Goal: Task Accomplishment & Management: Complete application form

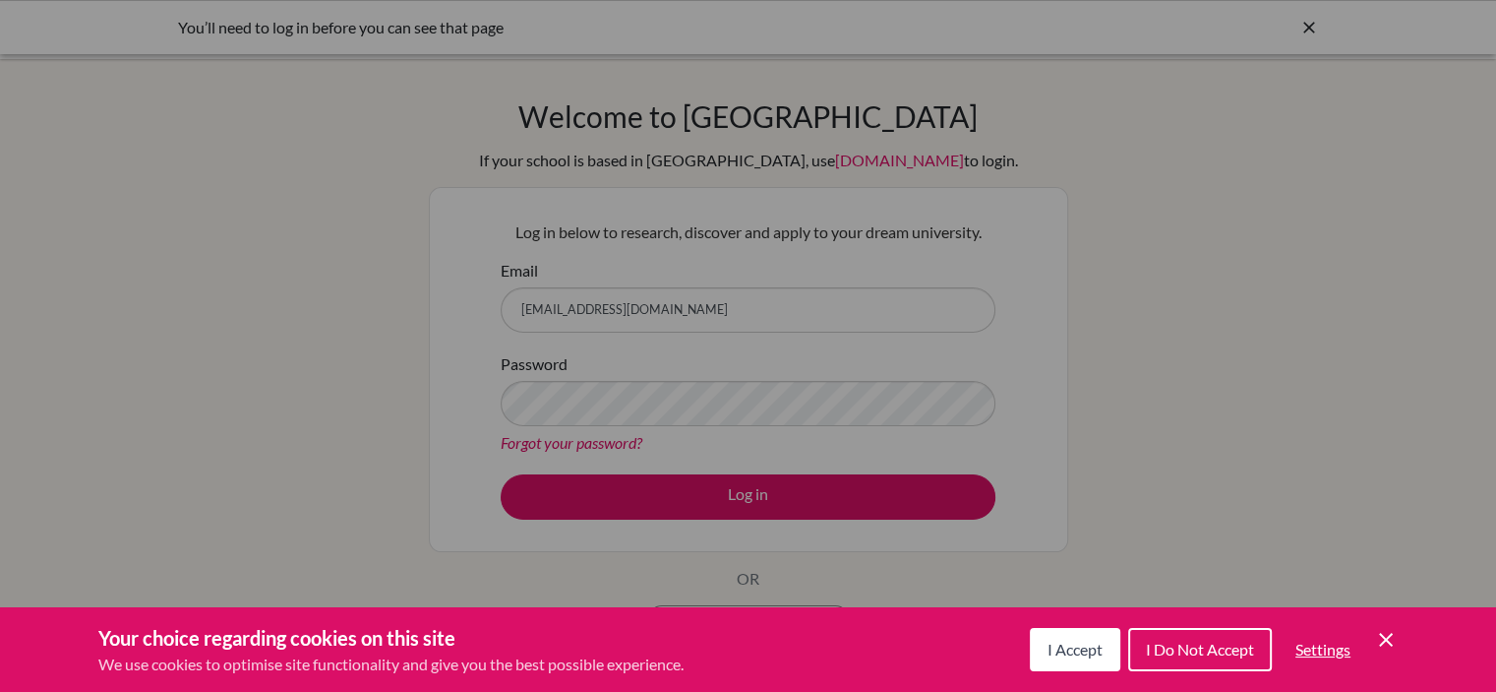
click at [699, 497] on div "Cookie Preferences" at bounding box center [748, 346] width 1496 height 692
click at [1055, 654] on span "I Accept" at bounding box center [1075, 649] width 55 height 19
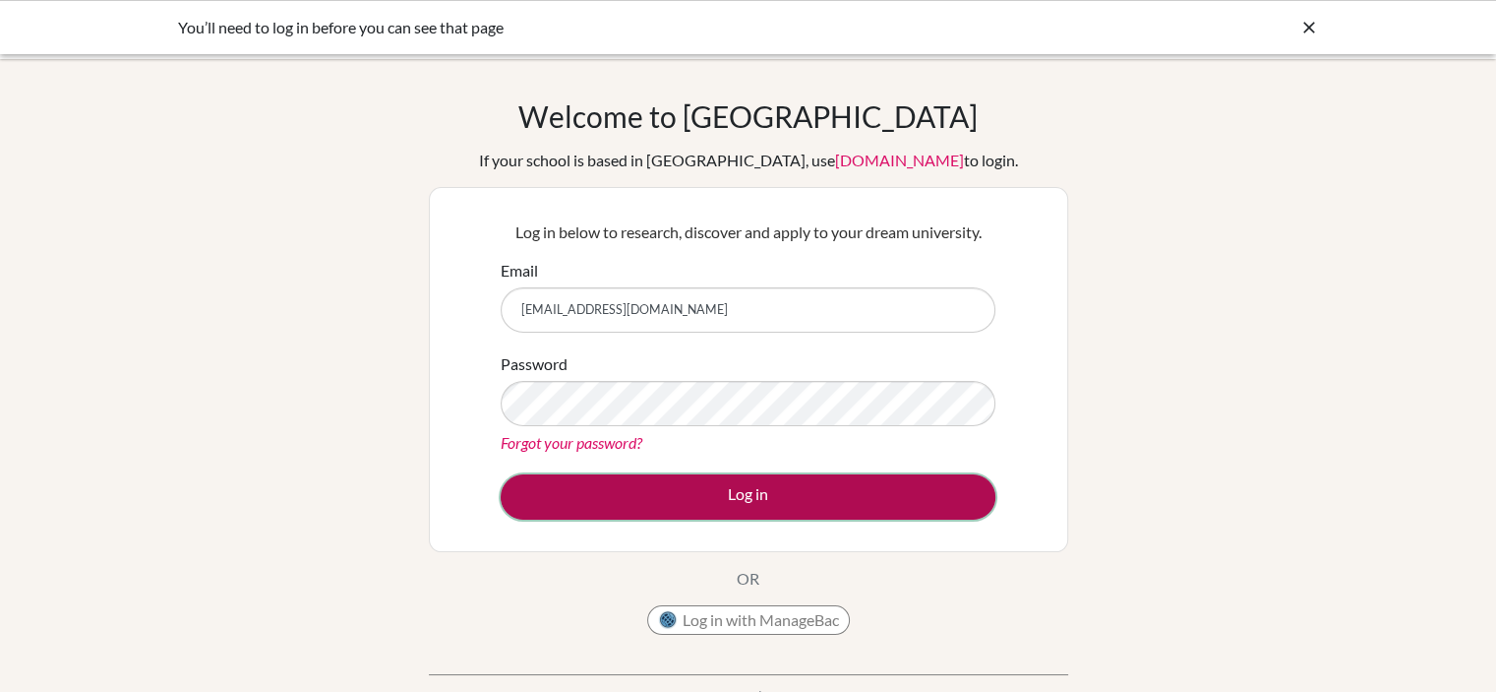
click at [774, 503] on button "Log in" at bounding box center [748, 496] width 495 height 45
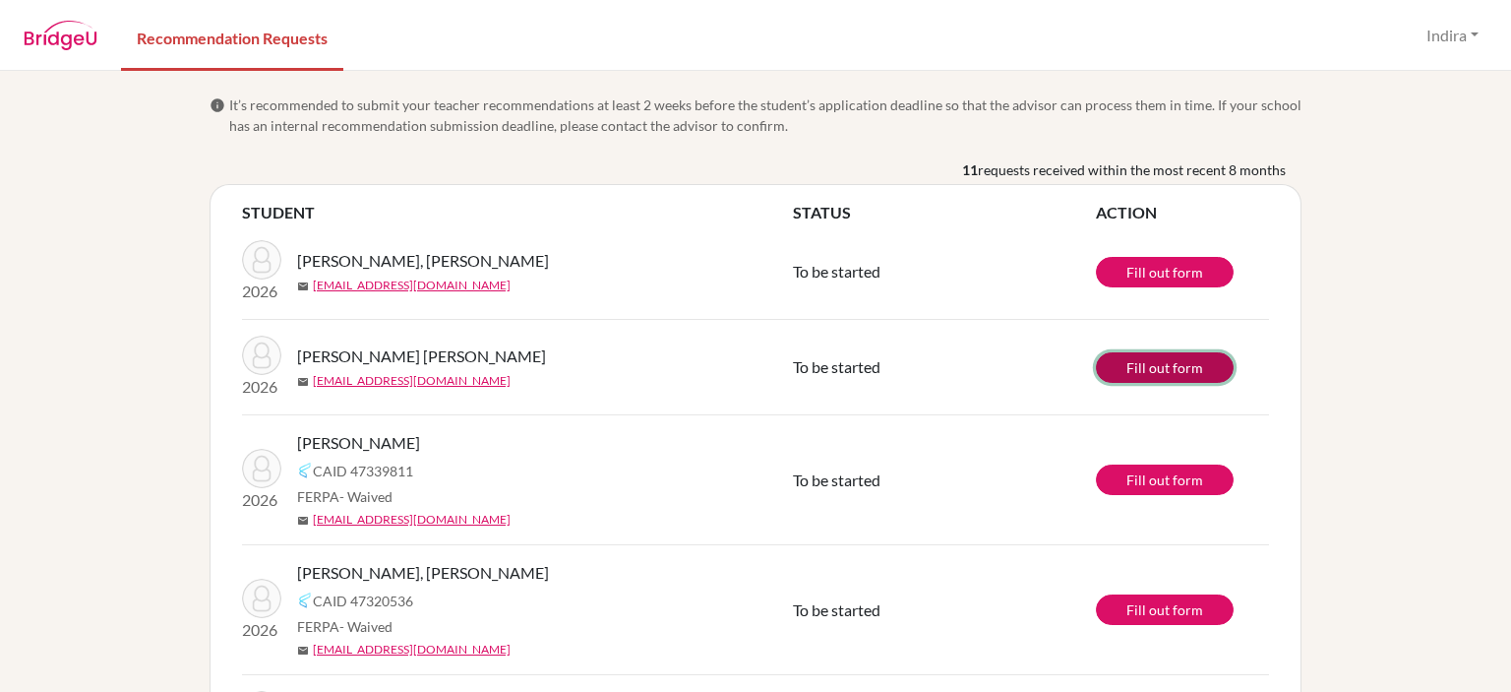
click at [1162, 373] on link "Fill out form" at bounding box center [1165, 367] width 138 height 30
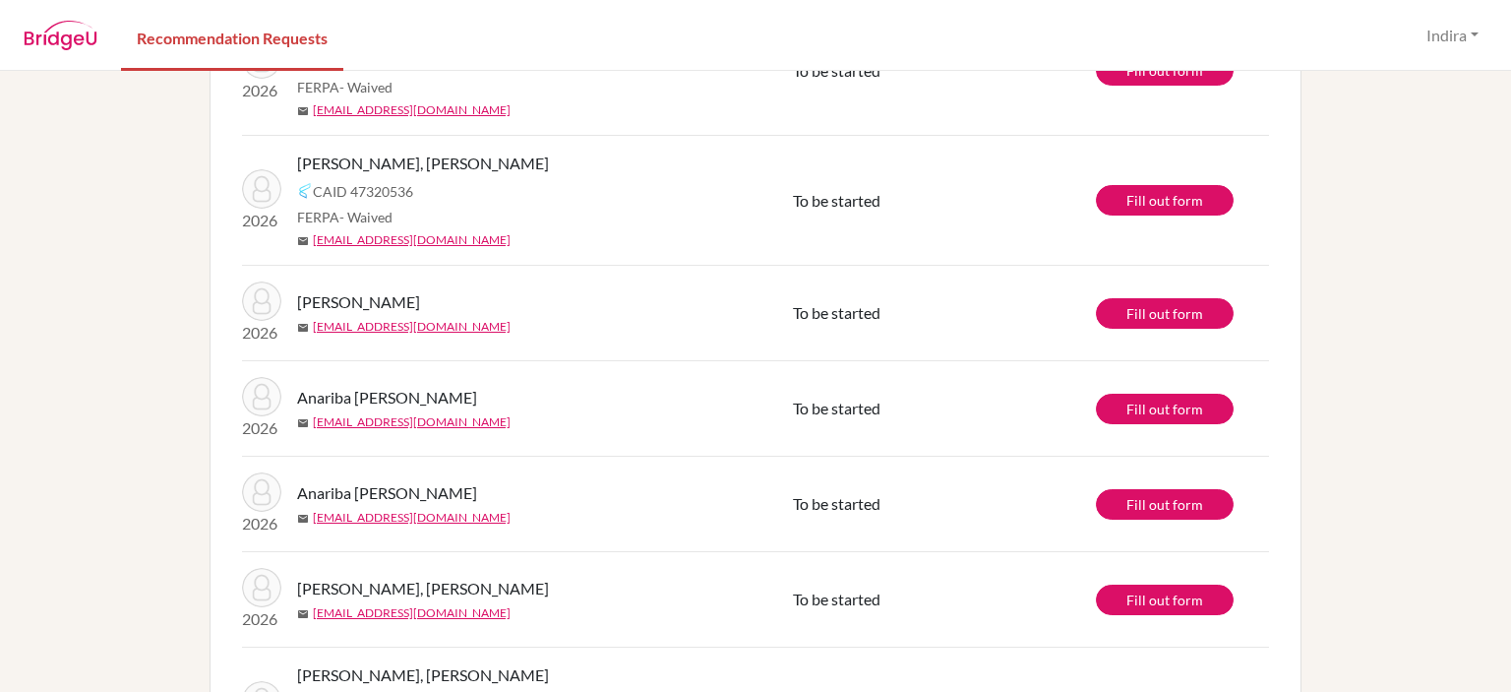
scroll to position [757, 0]
